Goal: Navigation & Orientation: Find specific page/section

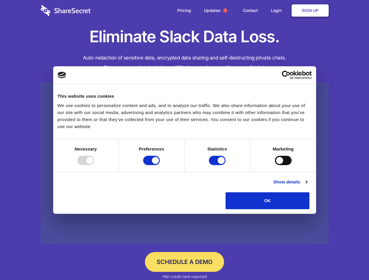
click at [94, 165] on div at bounding box center [85, 160] width 17 height 9
click at [160, 165] on input "Preferences" at bounding box center [151, 160] width 17 height 9
checkbox input "false"
click at [218, 165] on input "Statistics" at bounding box center [217, 160] width 17 height 9
checkbox input "false"
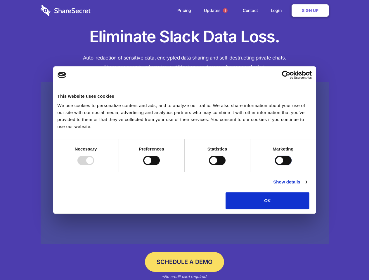
click at [275, 165] on input "Marketing" at bounding box center [283, 160] width 17 height 9
checkbox input "true"
click at [307, 186] on link "Show details" at bounding box center [290, 182] width 34 height 7
click at [0, 0] on li "Necessary 7 Necessary cookies help make a website usable by enabling basic func…" at bounding box center [0, 0] width 0 height 0
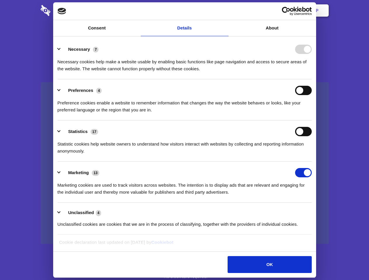
click at [225, 11] on span "1" at bounding box center [225, 10] width 5 height 5
